Goal: Check status: Check status

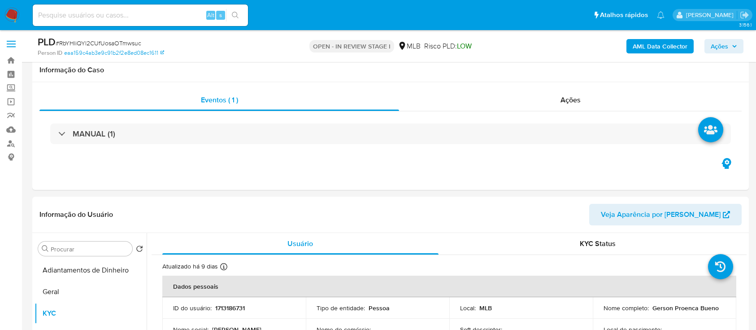
select select "10"
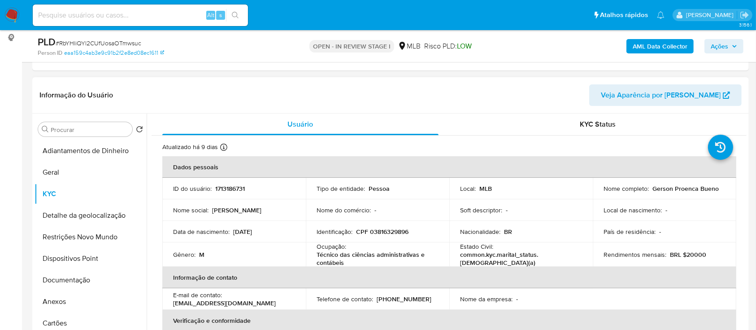
scroll to position [60, 0]
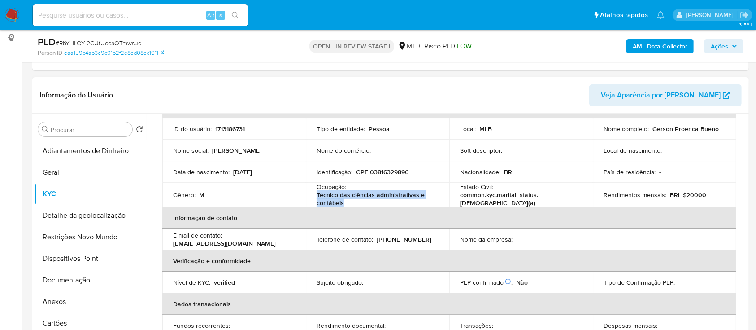
drag, startPoint x: 345, startPoint y: 202, endPoint x: 316, endPoint y: 195, distance: 30.5
click at [317, 195] on p "Técnico das ciências administrativas e contábeis" at bounding box center [376, 199] width 118 height 16
copy p "Técnico das ciências administrativas e contábeis"
click at [74, 285] on button "Documentação" at bounding box center [87, 280] width 105 height 22
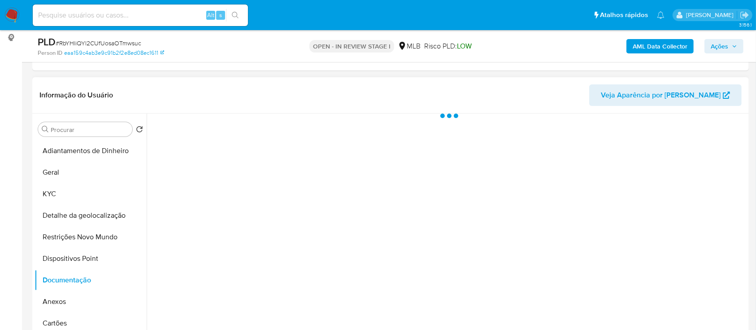
scroll to position [0, 0]
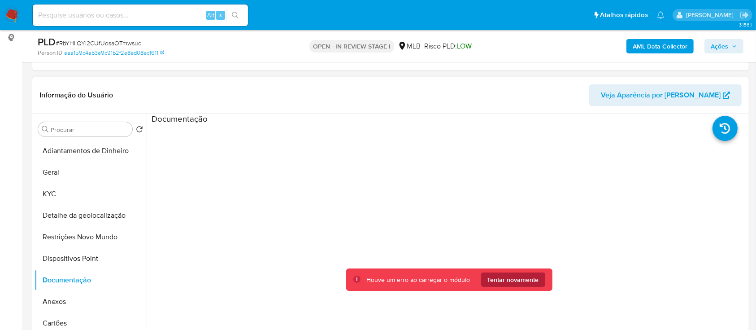
click at [518, 284] on span "Tentar novamente" at bounding box center [513, 279] width 52 height 14
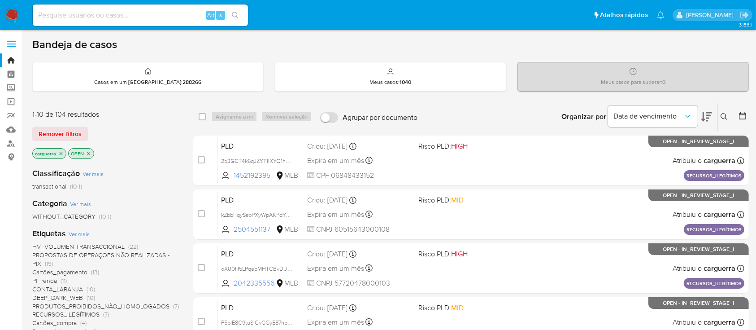
click at [725, 116] on icon at bounding box center [724, 116] width 7 height 7
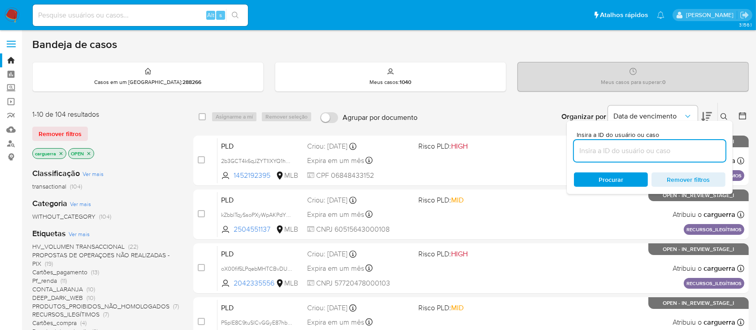
click at [622, 148] on input at bounding box center [650, 151] width 152 height 12
type input "1713186731"
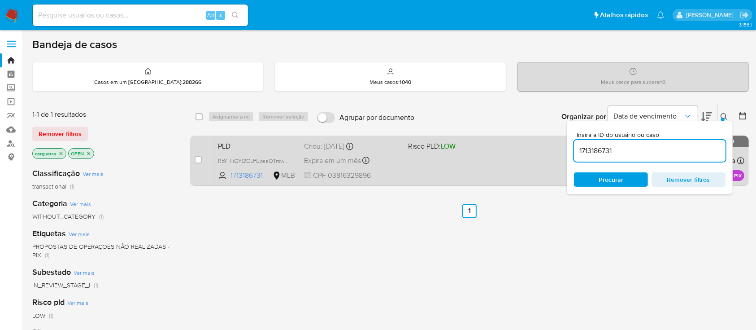
click at [430, 169] on div "PLD RbYHliQYl2CUfUosaOTmwsuc 1713186731 MLB Risco PLD: LOW Criou: [DATE] Criou:…" at bounding box center [479, 160] width 530 height 45
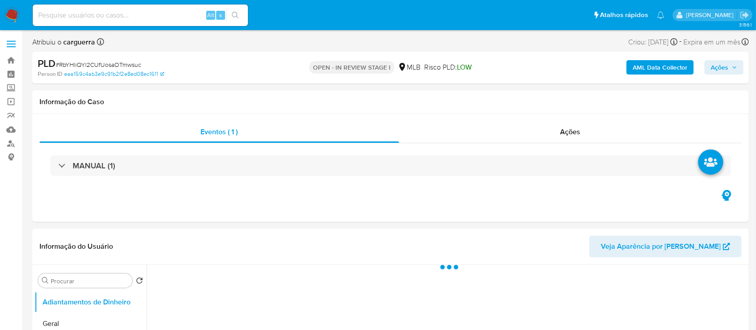
select select "10"
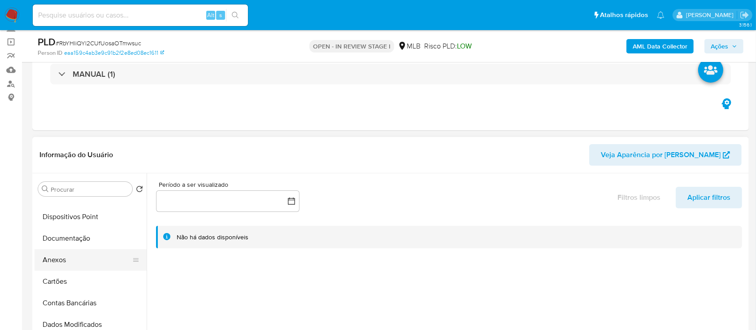
scroll to position [119, 0]
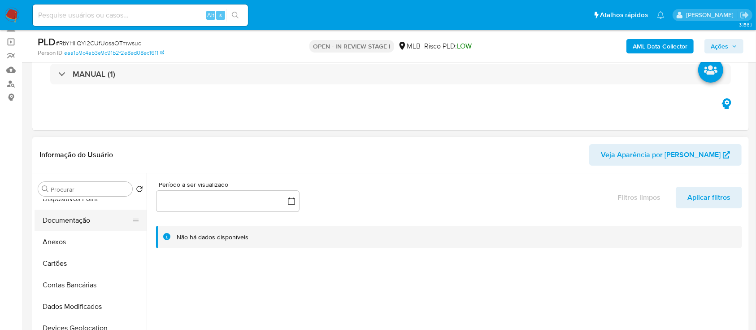
click at [71, 213] on button "Documentação" at bounding box center [87, 220] width 105 height 22
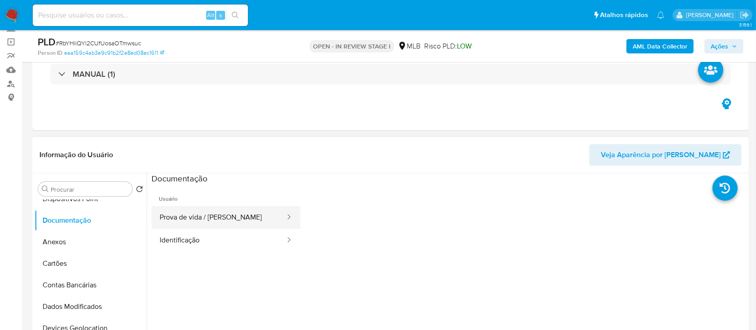
click at [256, 217] on button "Prova de vida / Selfie" at bounding box center [219, 217] width 135 height 23
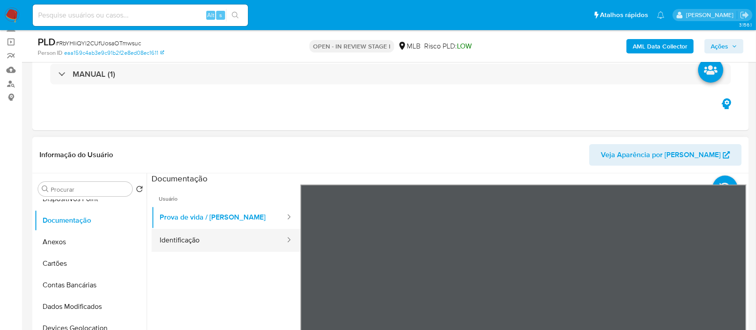
click at [184, 238] on button "Identificação" at bounding box center [219, 240] width 135 height 23
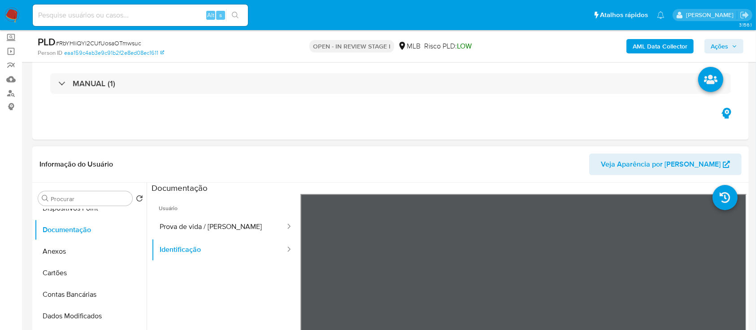
scroll to position [60, 0]
